Goal: Use online tool/utility: Utilize a website feature to perform a specific function

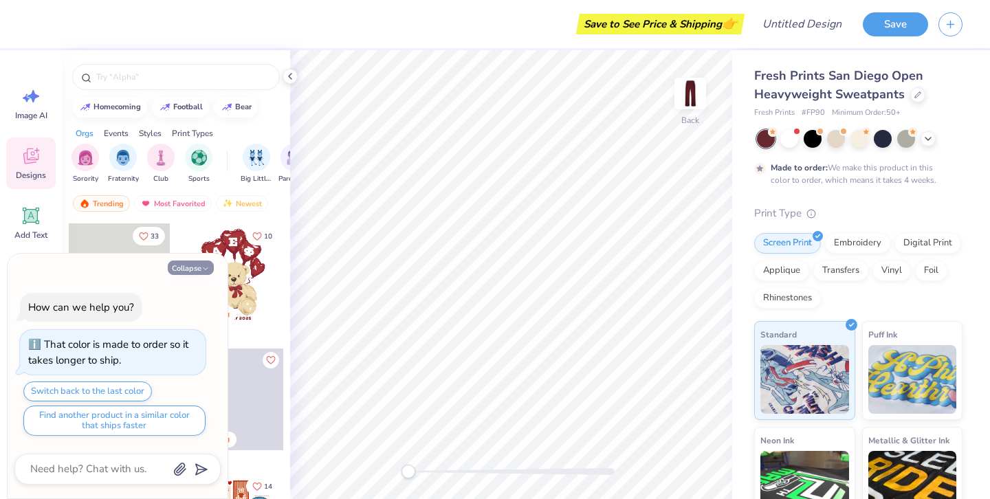
click at [193, 271] on button "Collapse" at bounding box center [191, 267] width 46 height 14
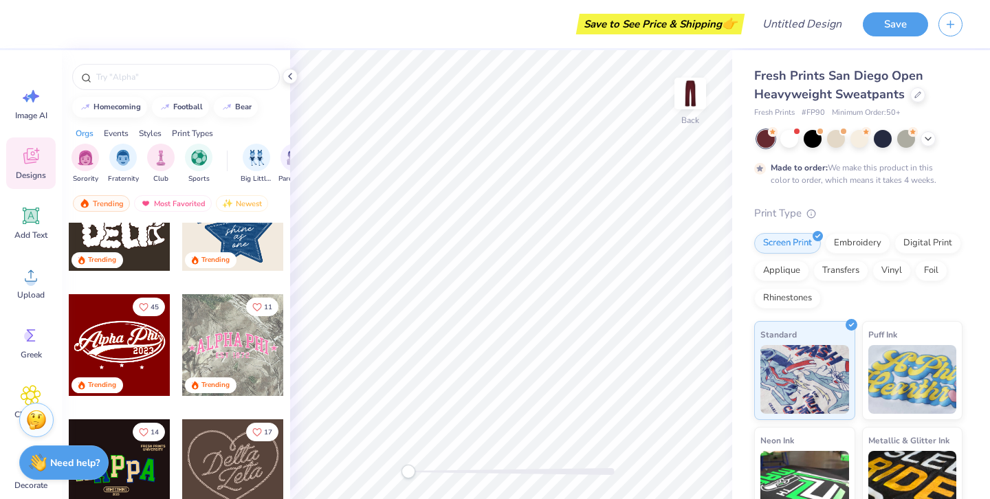
scroll to position [431, 0]
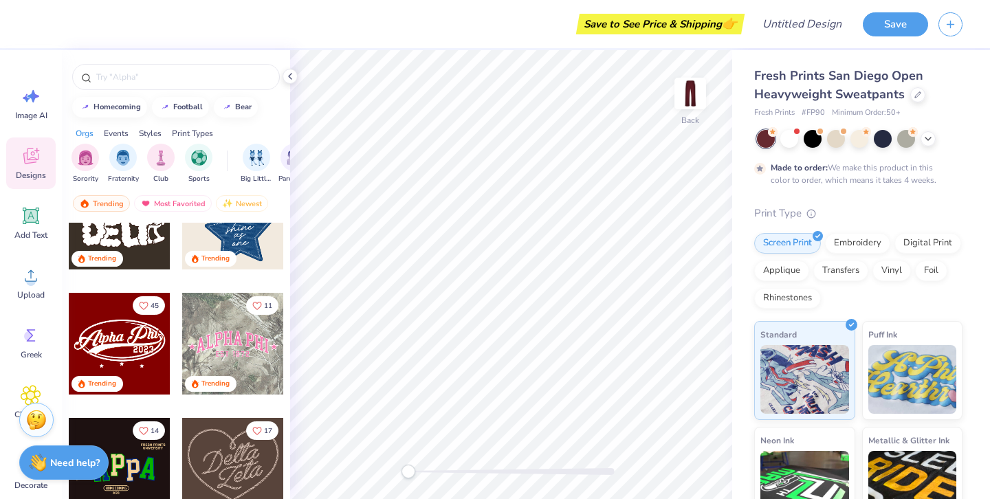
click at [159, 334] on div at bounding box center [120, 344] width 102 height 102
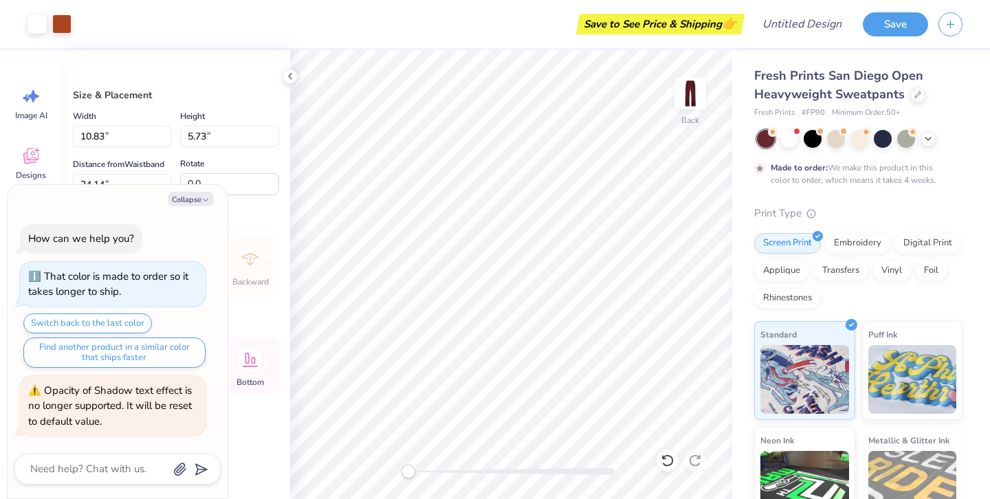
type textarea "x"
type input "7.26"
type textarea "x"
type input "6.26"
type input "3.30"
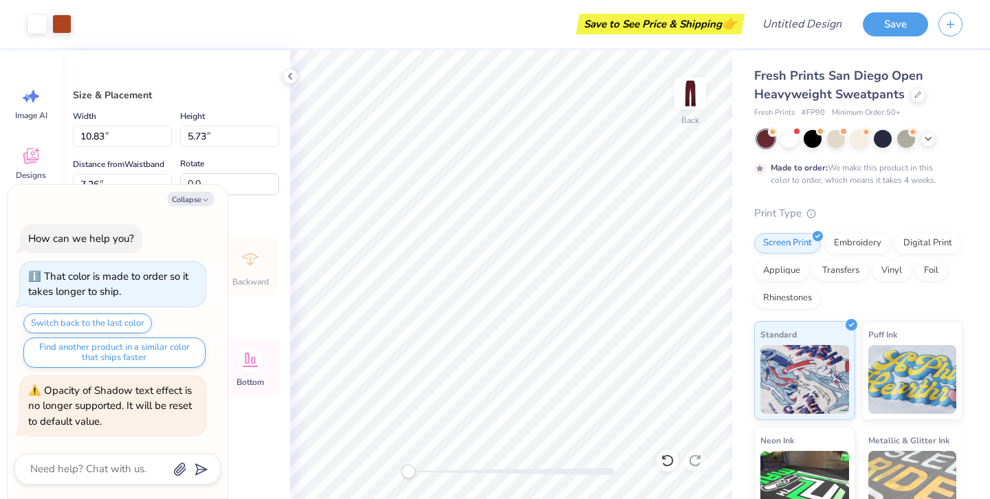
type input "9.68"
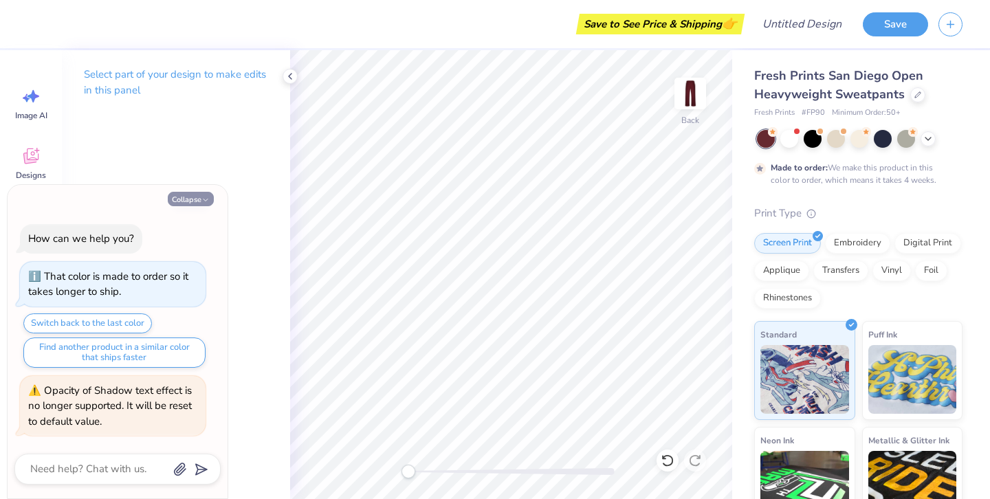
click at [188, 197] on button "Collapse" at bounding box center [191, 199] width 46 height 14
type textarea "x"
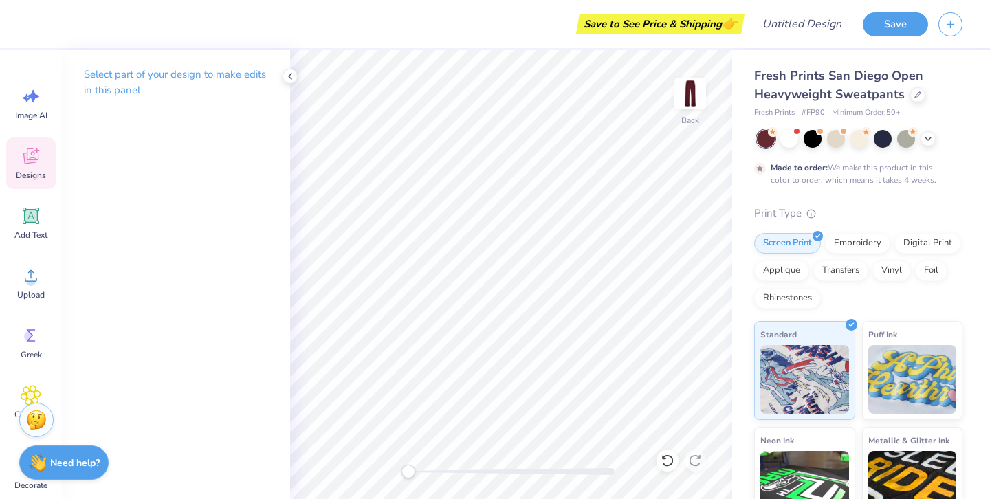
click at [41, 154] on icon at bounding box center [31, 156] width 21 height 21
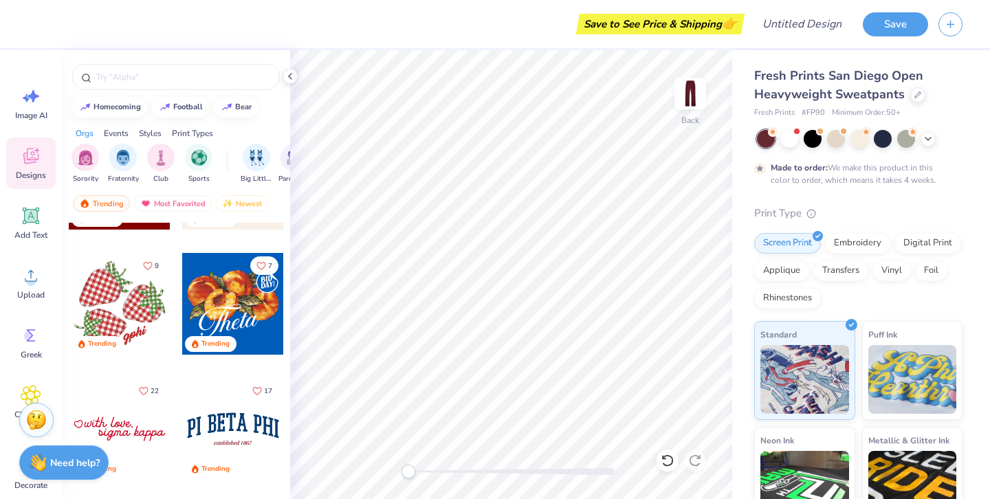
scroll to position [1504, 0]
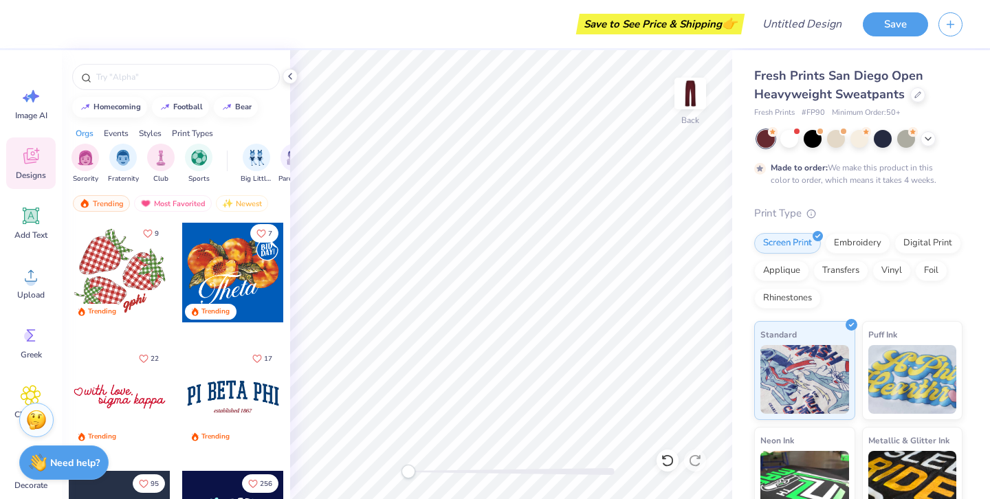
click at [131, 405] on div at bounding box center [120, 397] width 102 height 102
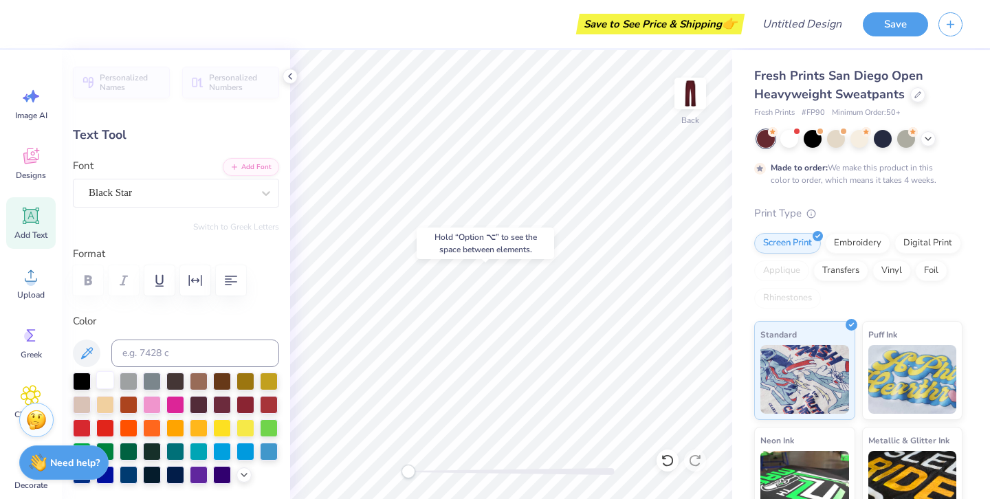
click at [107, 384] on div at bounding box center [105, 380] width 18 height 18
type input "8.03"
type input "1.83"
type input "25.94"
type input "5.81"
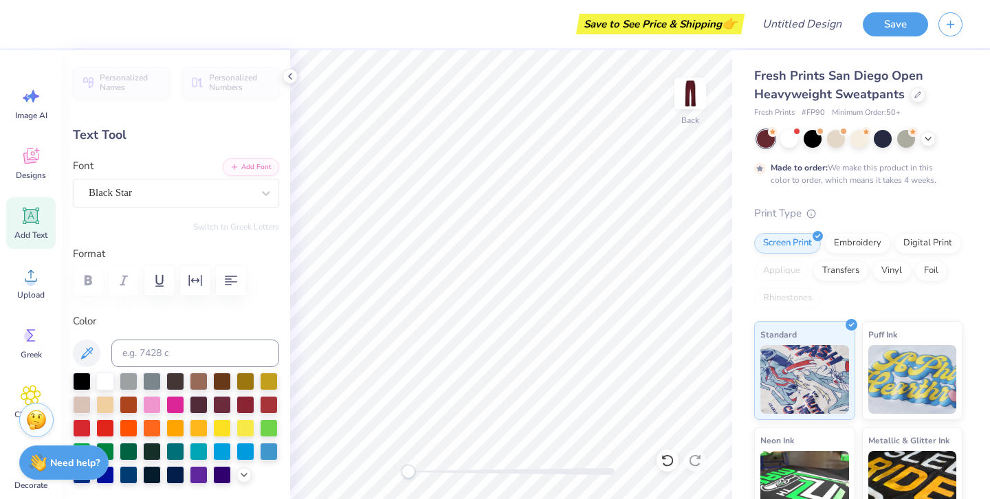
type input "1.32"
type input "25.63"
click at [104, 382] on div at bounding box center [105, 380] width 18 height 18
type input "5.80"
type input "1.30"
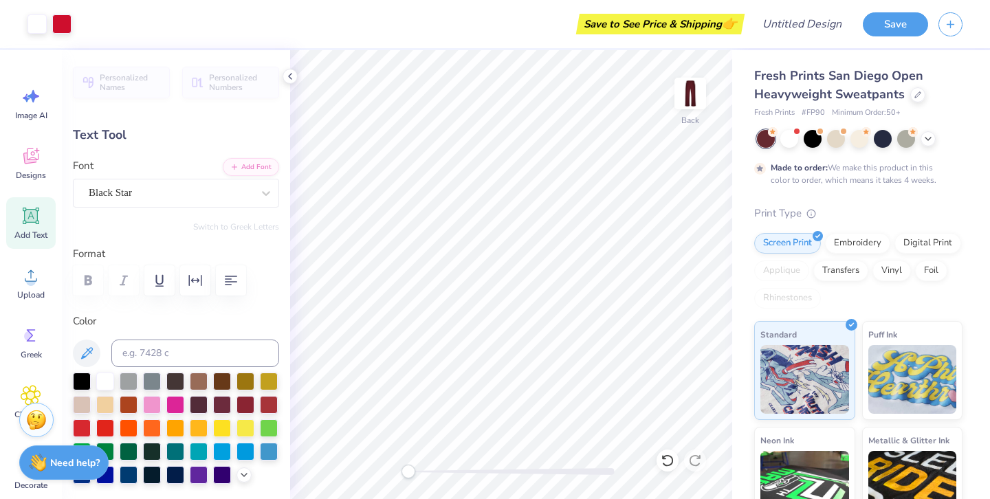
type input "25.73"
type input "8.03"
type input "1.83"
type input "28.13"
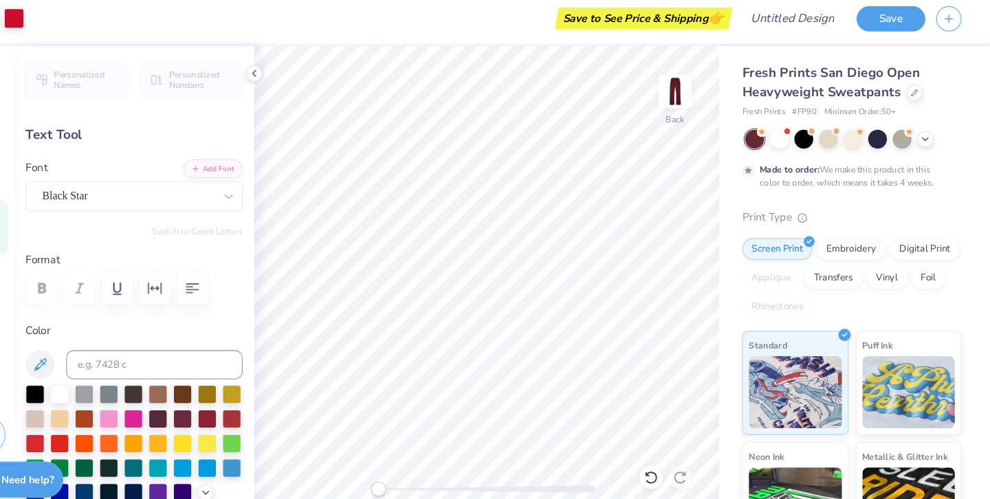
scroll to position [0, 0]
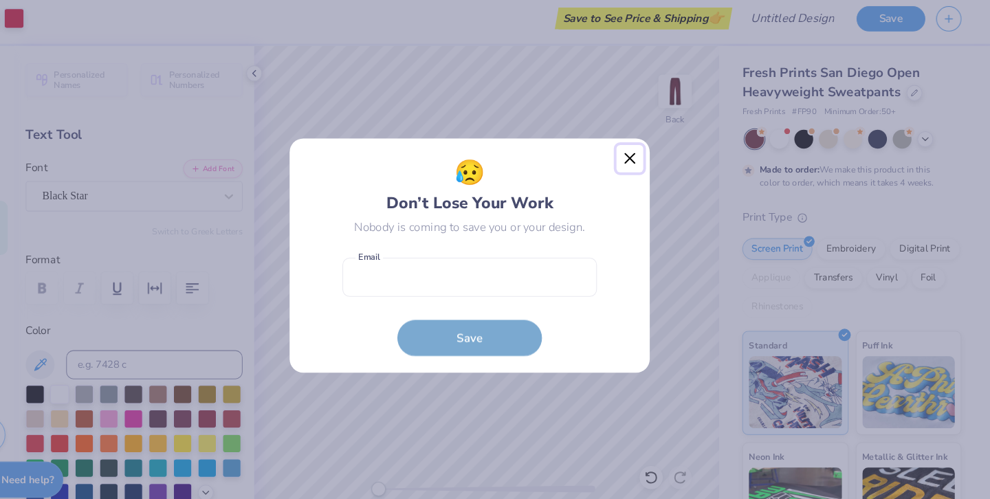
click at [646, 153] on button "Close" at bounding box center [647, 157] width 26 height 26
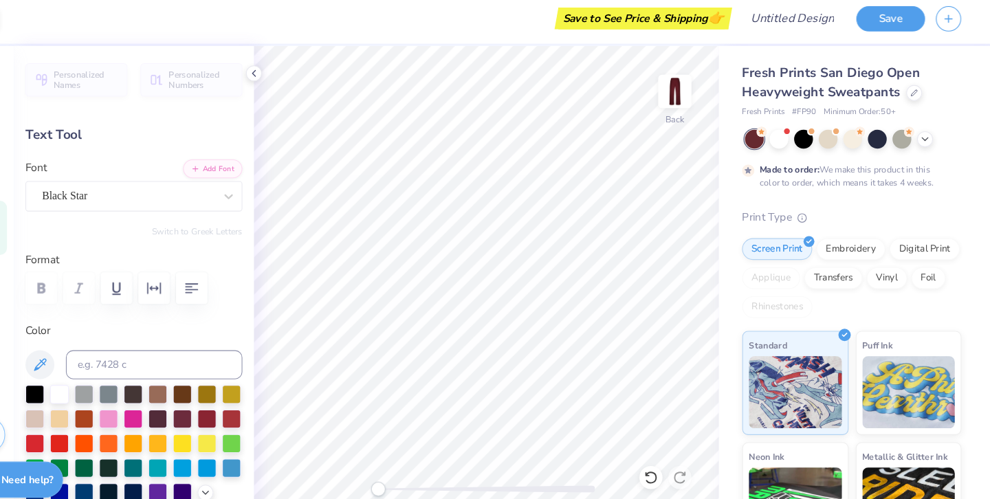
type input "5.80"
type input "1.30"
type input "14.13"
type input "8.03"
type input "1.83"
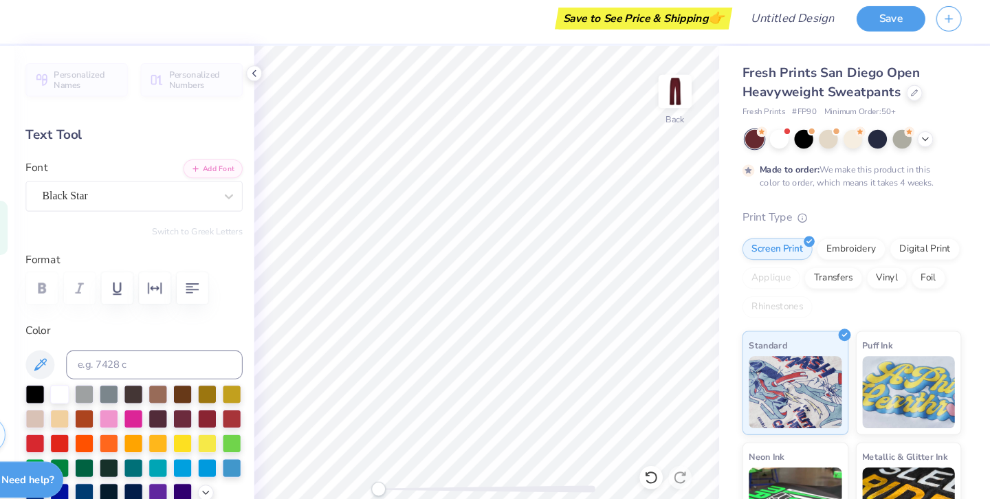
type input "16.53"
type textarea "zeta kappa"
type input "6.82"
type textarea "tri sigma"
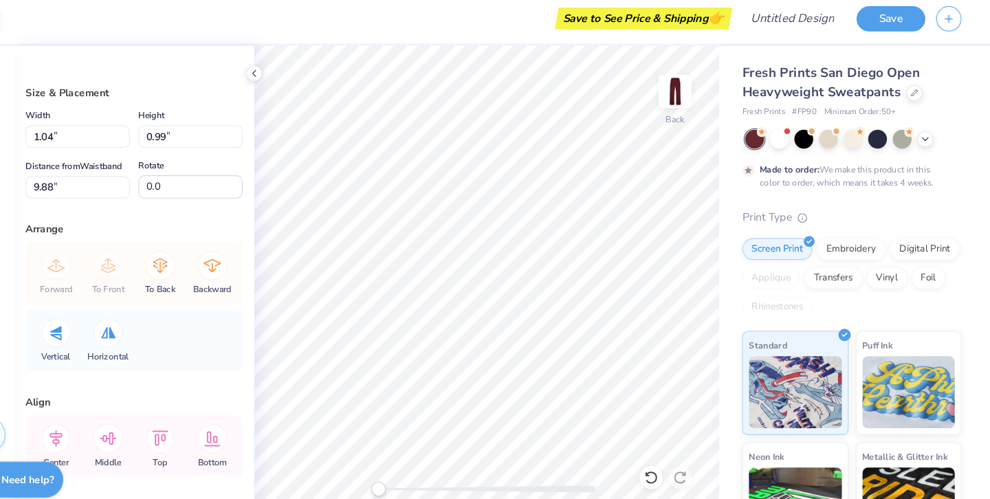
scroll to position [0, 0]
type input "1.49"
type input "1.42"
type input "9.45"
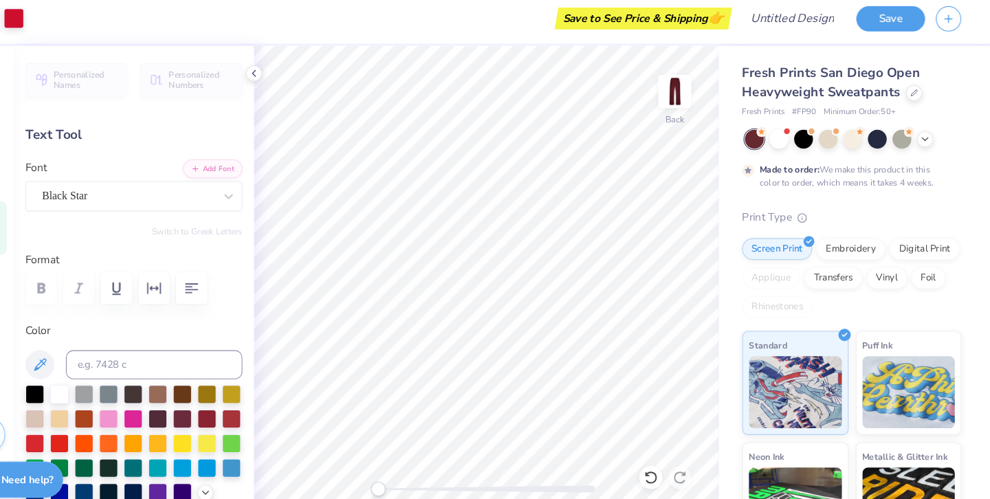
type input "6.17"
type input "1.78"
type input "11.37"
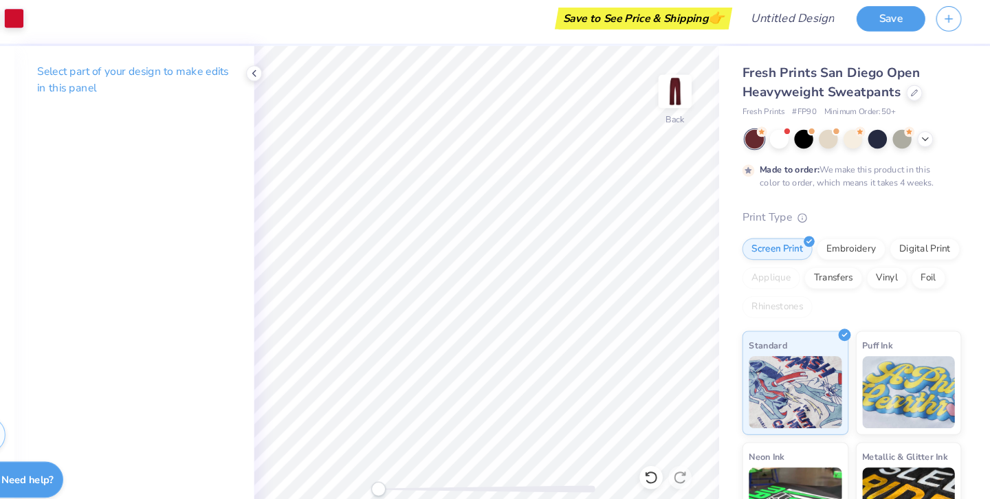
click at [287, 75] on icon at bounding box center [289, 76] width 11 height 11
click at [899, 357] on img at bounding box center [912, 377] width 89 height 69
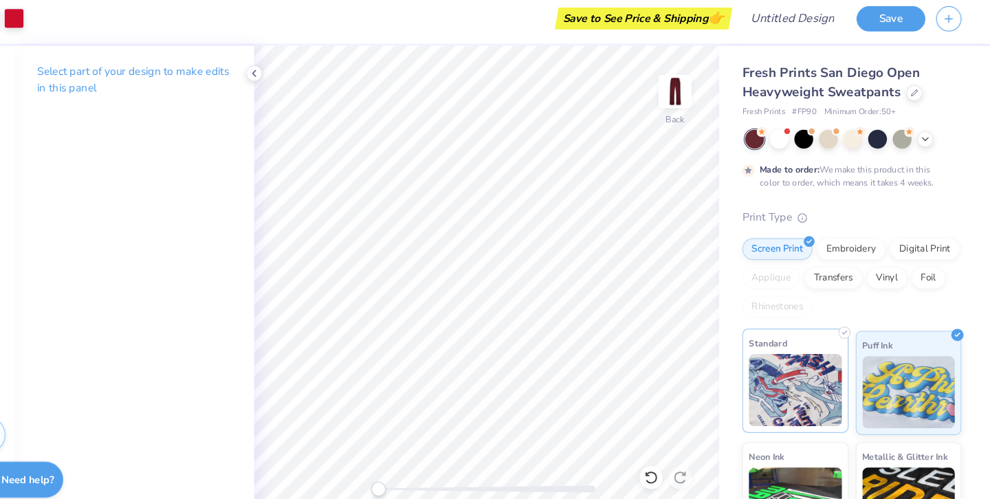
scroll to position [133, 0]
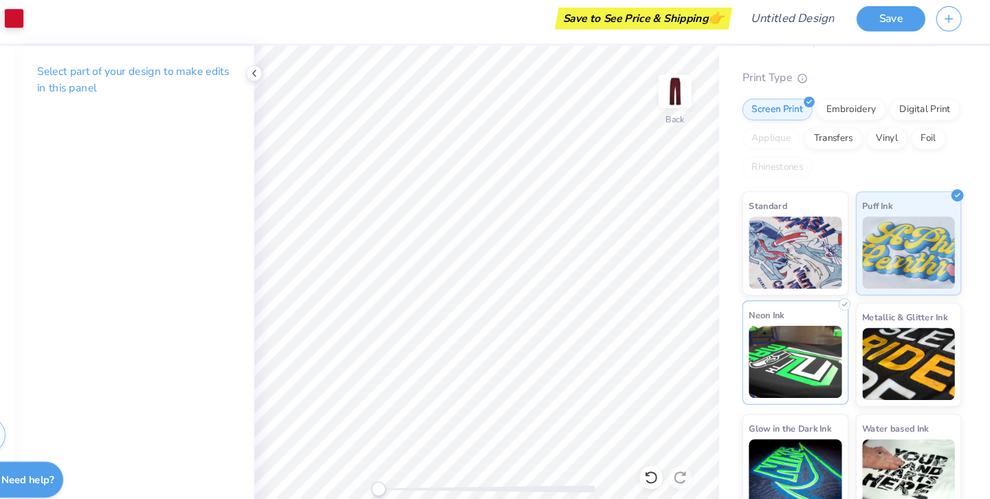
click at [805, 356] on img at bounding box center [804, 350] width 89 height 69
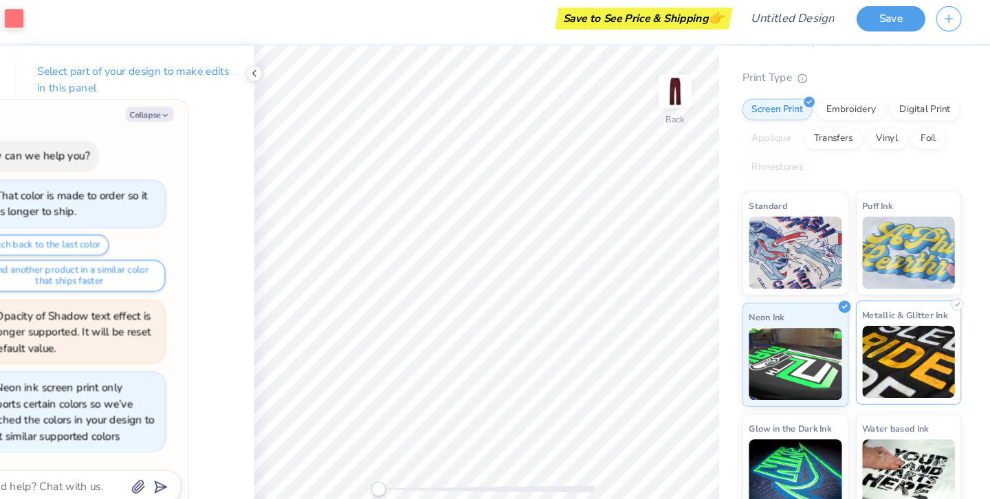
click at [910, 370] on img at bounding box center [912, 350] width 89 height 69
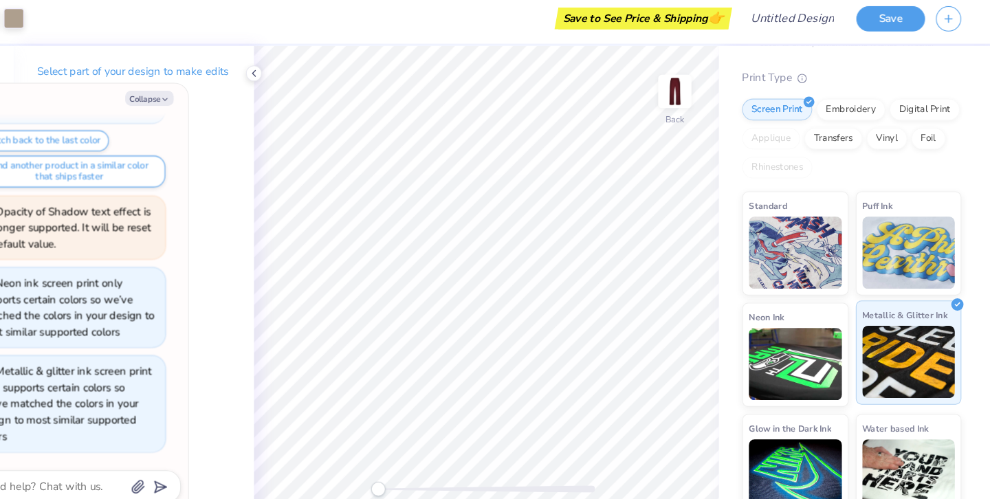
scroll to position [0, 0]
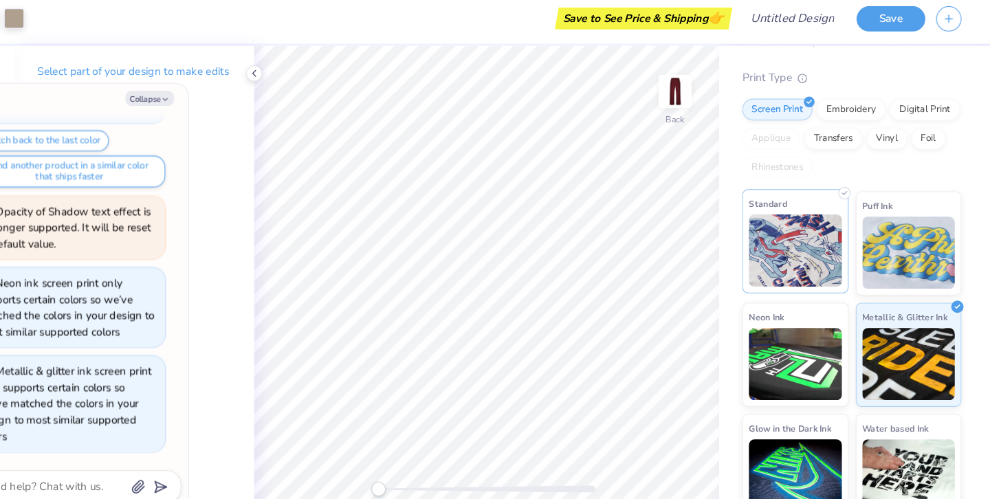
click at [791, 251] on img at bounding box center [804, 244] width 89 height 69
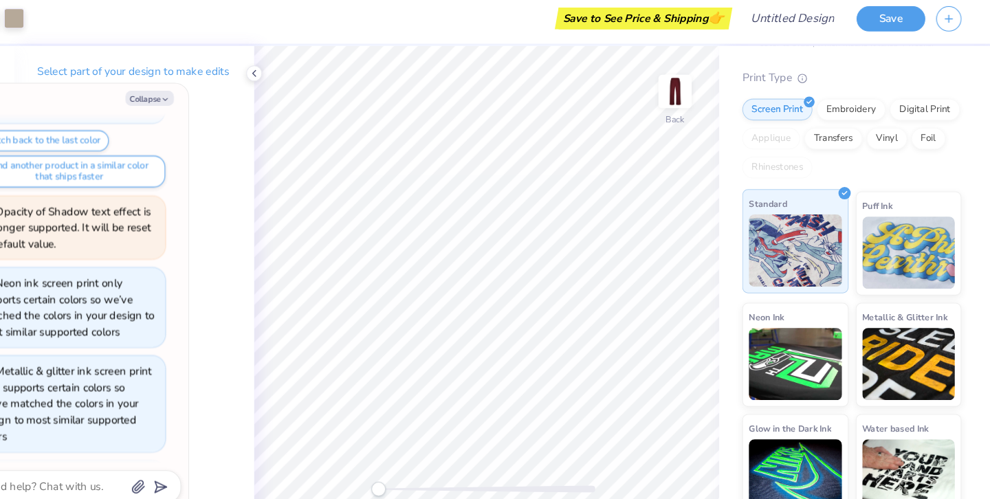
scroll to position [168, 0]
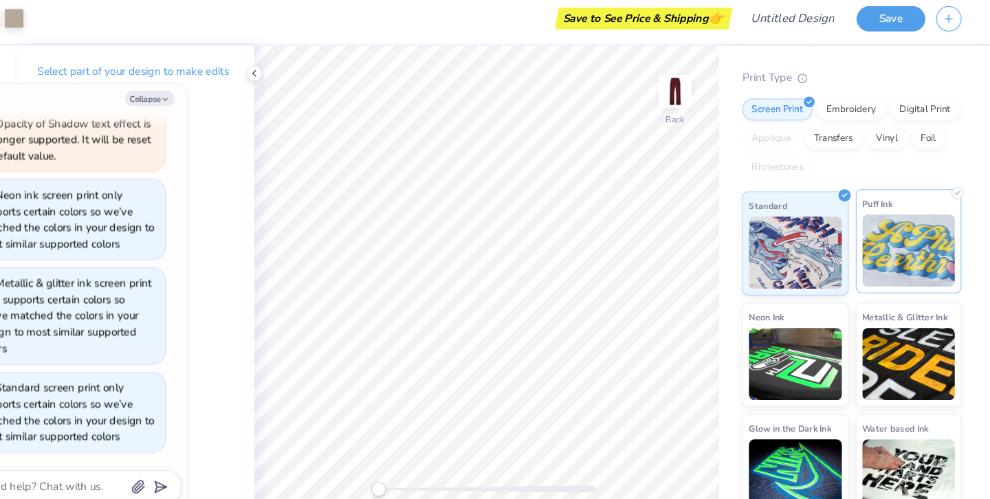
click at [886, 258] on img at bounding box center [912, 244] width 89 height 69
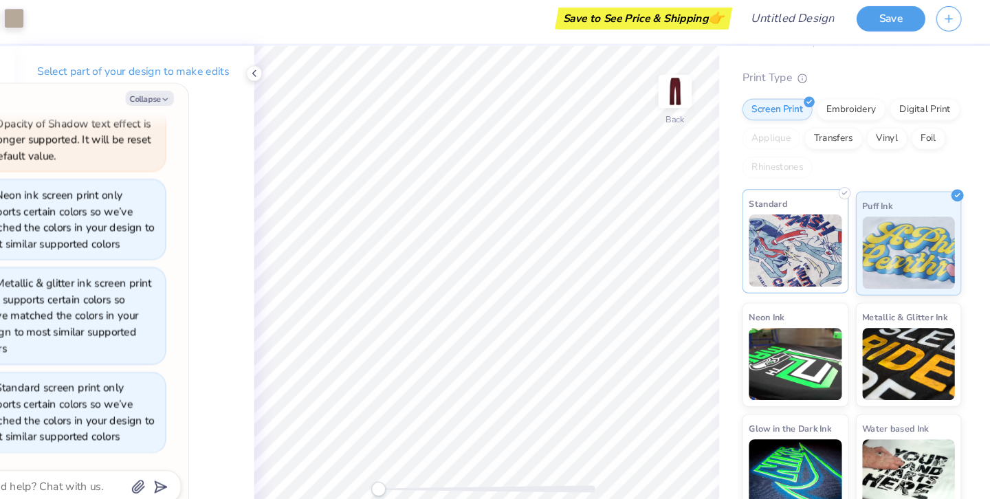
click at [822, 241] on img at bounding box center [804, 244] width 89 height 69
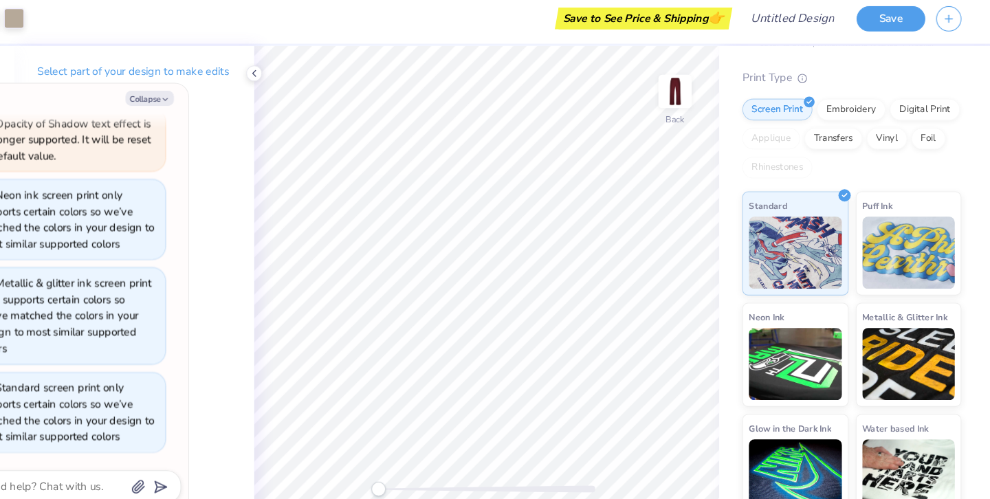
click at [749, 164] on div "Fresh Prints San Diego Open Heavyweight Sweatpants Fresh Prints # FP90 Minimum …" at bounding box center [861, 208] width 258 height 581
click at [291, 78] on polyline at bounding box center [290, 76] width 3 height 5
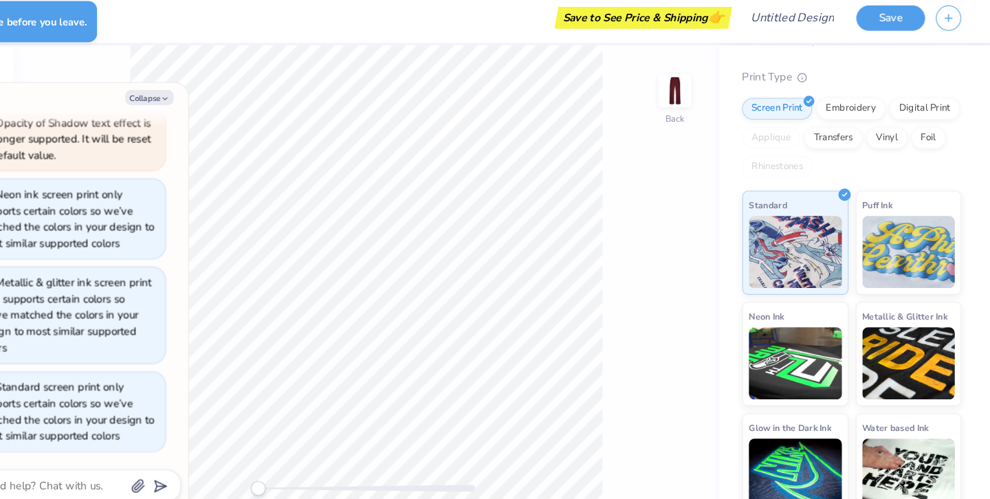
scroll to position [0, 0]
type textarea "x"
